Goal: Transaction & Acquisition: Purchase product/service

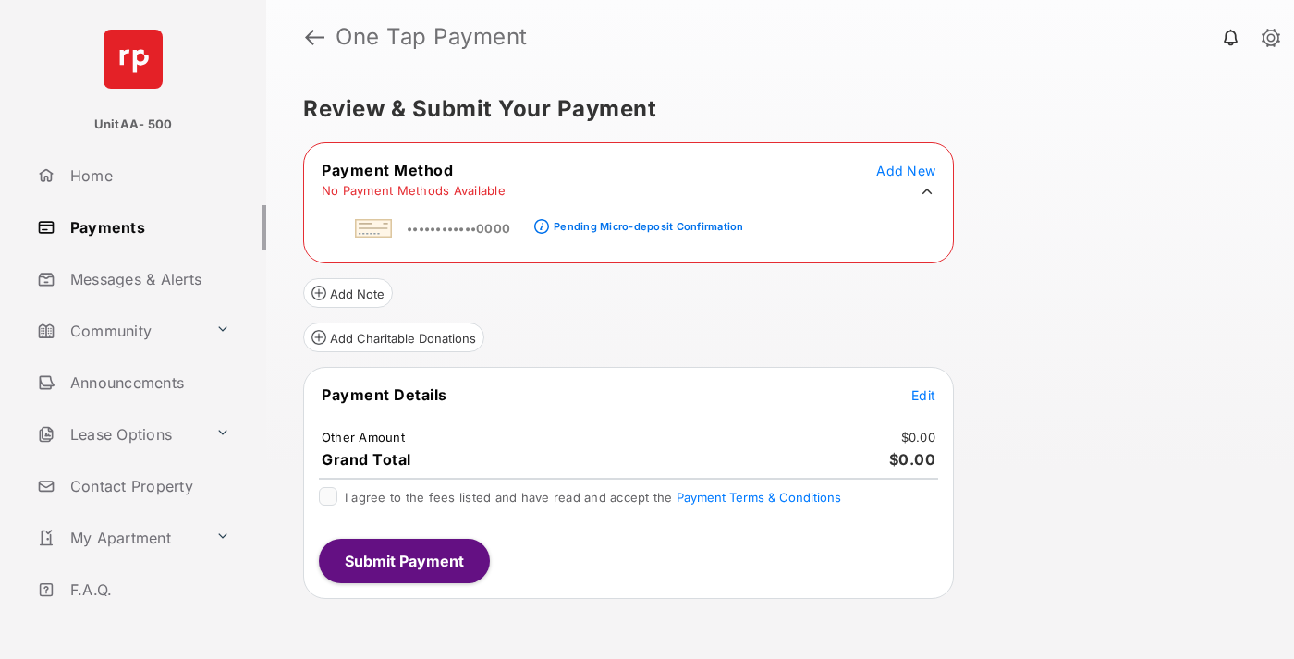
click at [645, 221] on div "Pending Micro-deposit Confirmation" at bounding box center [649, 226] width 190 height 13
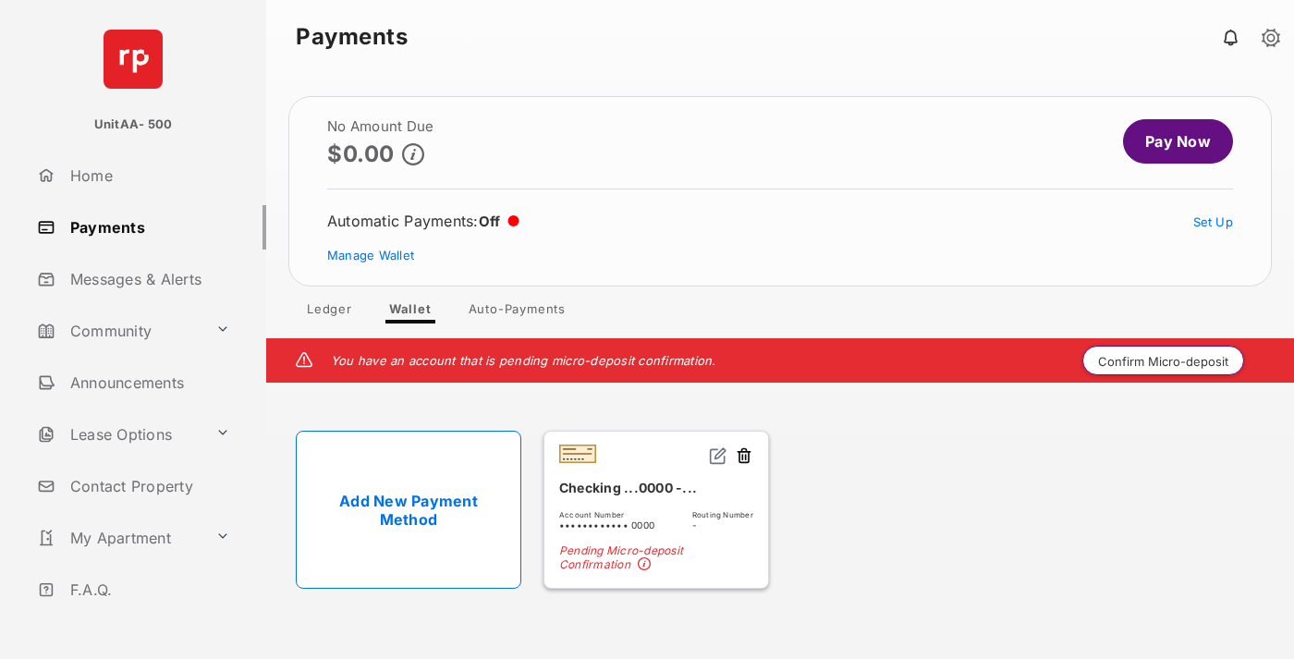
click at [1164, 361] on button "Confirm Micro-deposit" at bounding box center [1163, 361] width 162 height 30
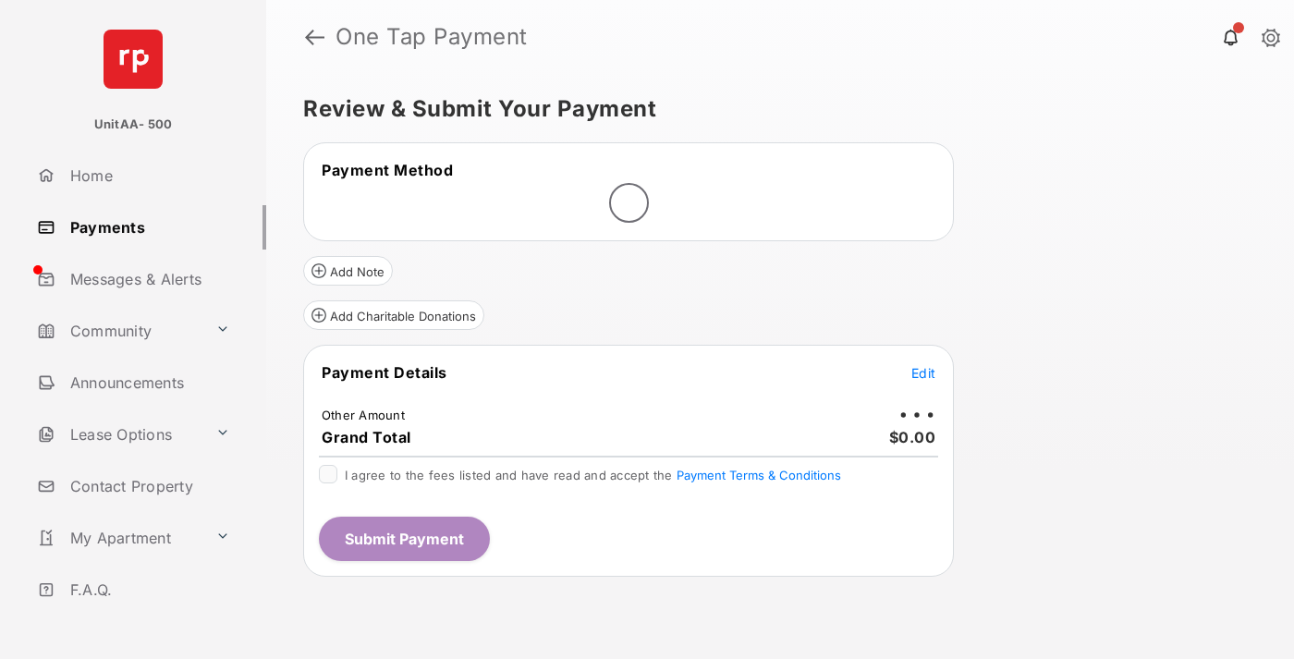
click at [923, 373] on span "Edit" at bounding box center [923, 373] width 24 height 16
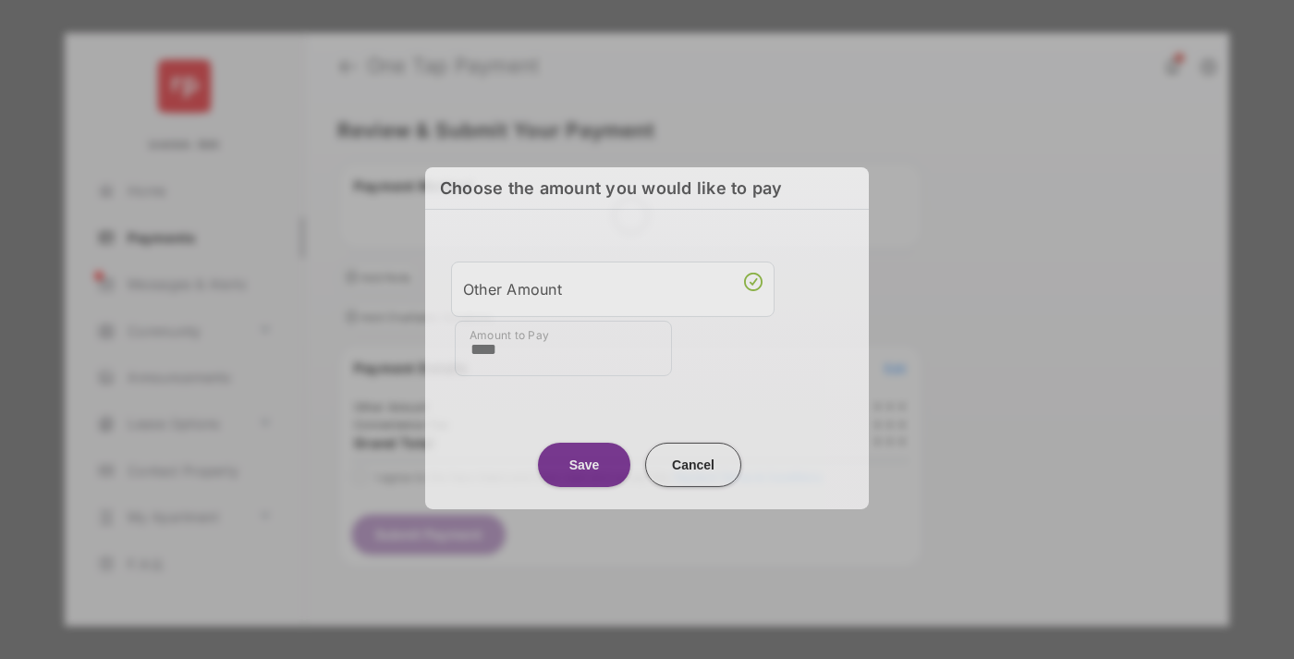
type input "****"
click at [584, 464] on button "Save" at bounding box center [584, 464] width 92 height 44
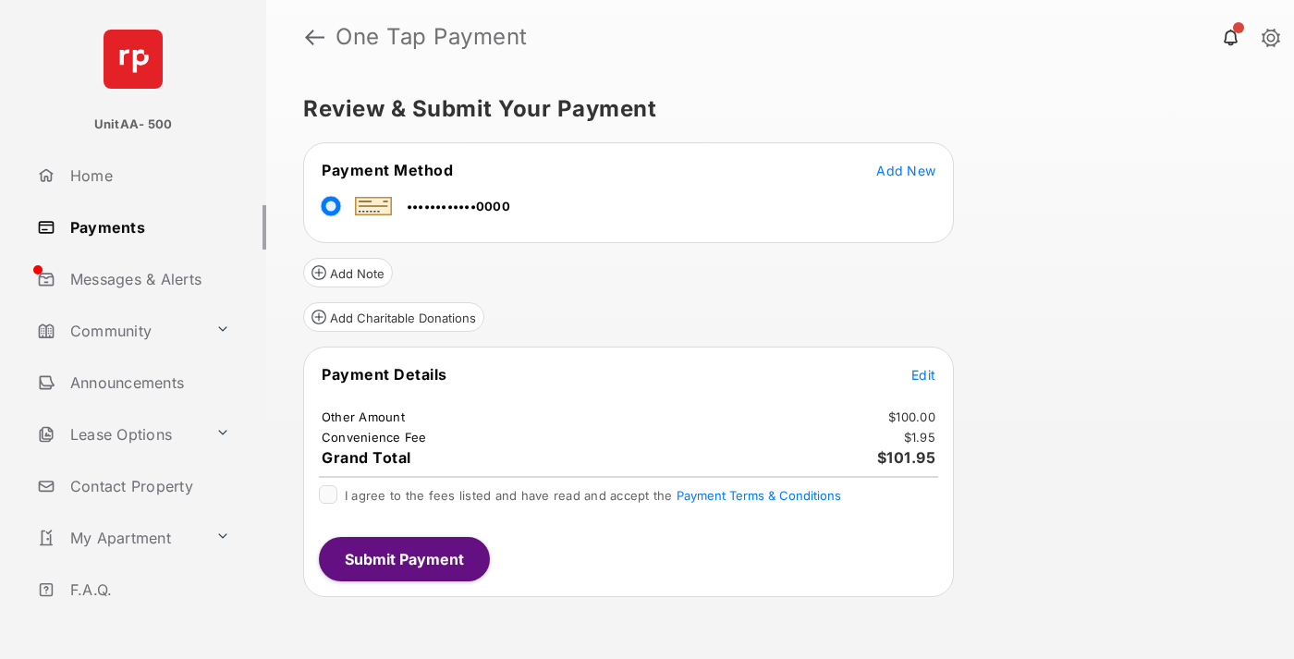
click at [923, 374] on span "Edit" at bounding box center [923, 375] width 24 height 16
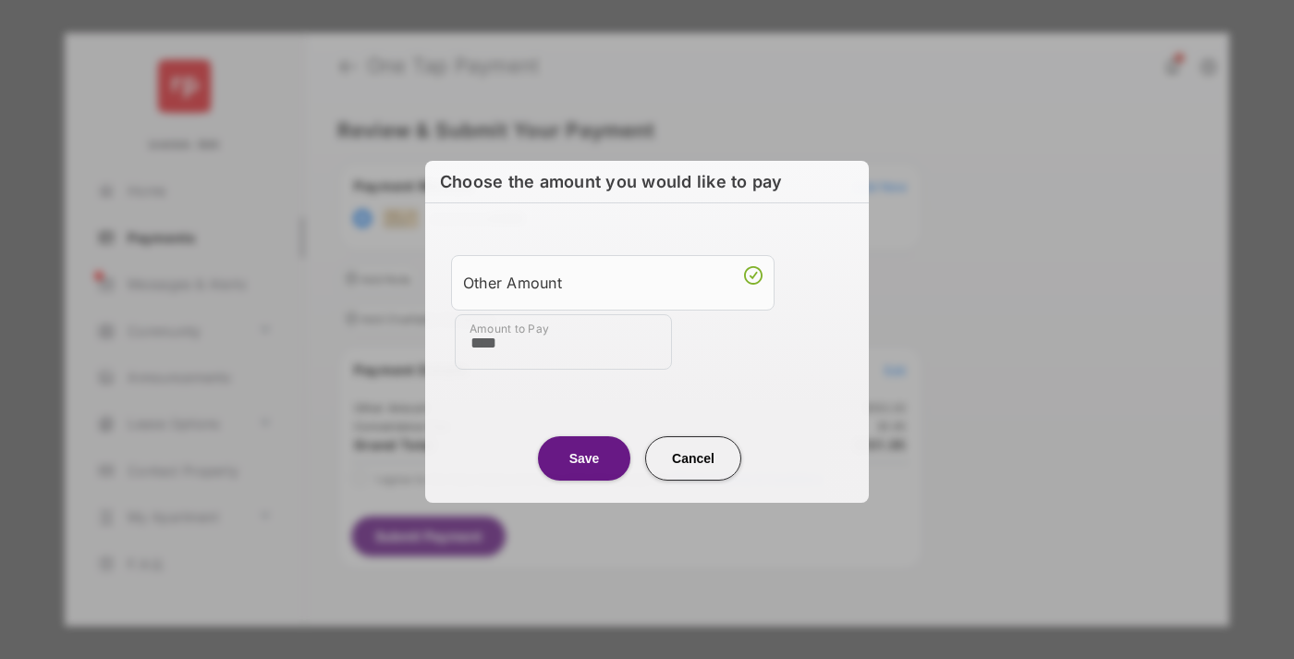
click at [584, 456] on button "Save" at bounding box center [584, 457] width 92 height 44
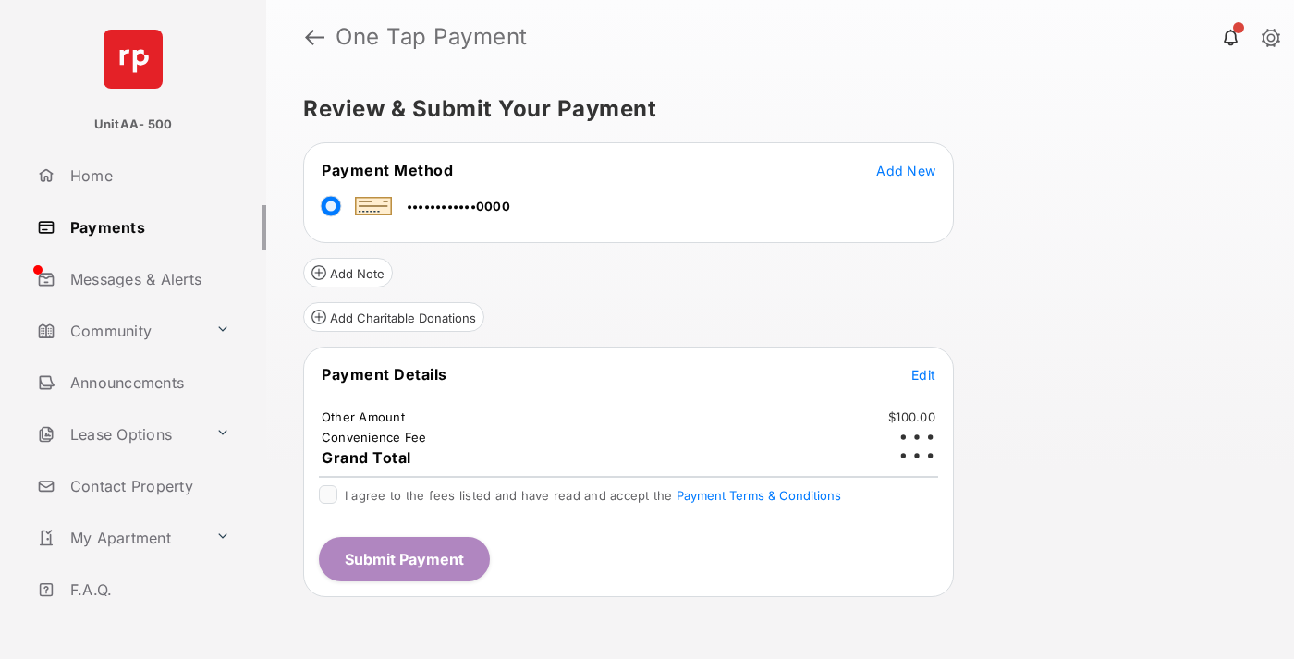
click at [403, 558] on button "Submit Payment" at bounding box center [404, 559] width 171 height 44
